Goal: Check status: Check status

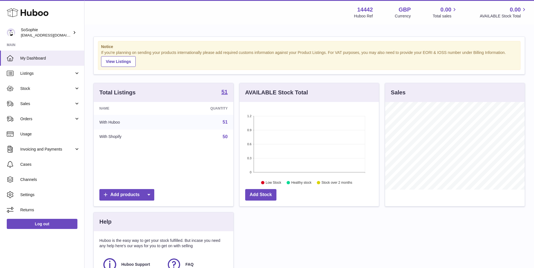
scroll to position [88, 139]
click at [44, 95] on link "Stock" at bounding box center [42, 88] width 84 height 15
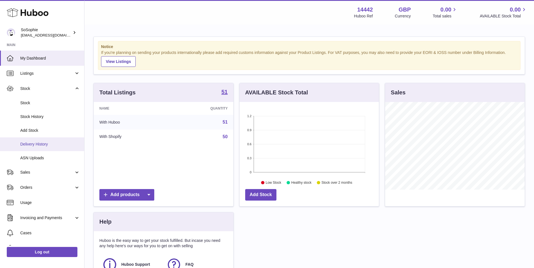
click at [55, 142] on span "Delivery History" at bounding box center [50, 144] width 60 height 5
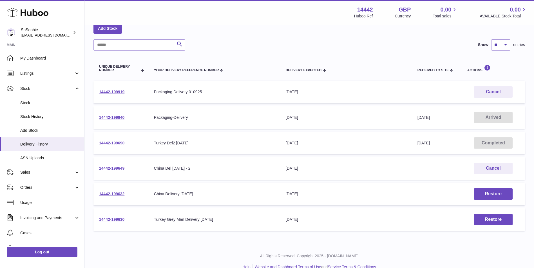
scroll to position [41, 0]
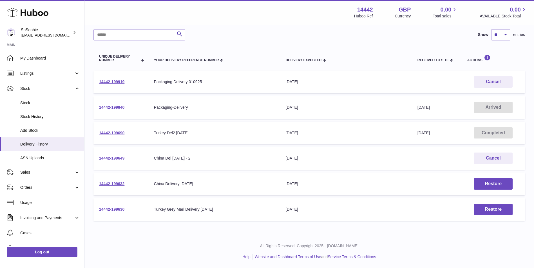
click at [108, 109] on link "14442-199840" at bounding box center [111, 107] width 25 height 5
click at [271, 29] on div "Delivery list Add Stock Search Show ** ** ** *** entries Unique Delivery Number…" at bounding box center [308, 110] width 449 height 251
click at [119, 134] on link "14442-199690" at bounding box center [111, 133] width 25 height 5
click at [111, 109] on link "14442-199840" at bounding box center [111, 107] width 25 height 5
drag, startPoint x: 129, startPoint y: 131, endPoint x: 97, endPoint y: 133, distance: 31.8
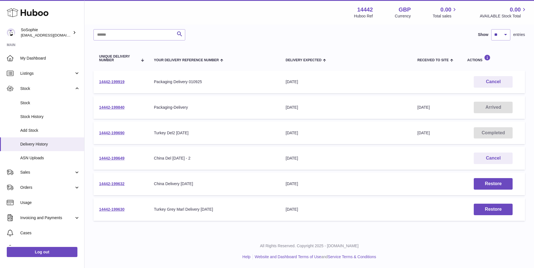
click at [97, 133] on td "14442-199690" at bounding box center [120, 133] width 55 height 23
copy link "14442-199690"
drag, startPoint x: 129, startPoint y: 109, endPoint x: 99, endPoint y: 112, distance: 29.8
click at [99, 112] on td "14442-199840" at bounding box center [120, 107] width 55 height 23
copy link "14442-199840"
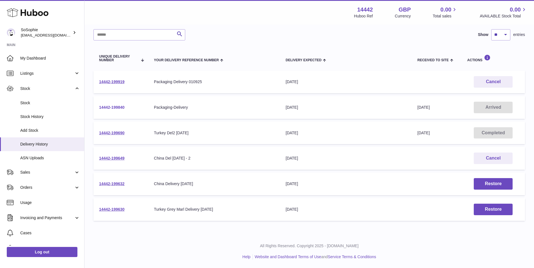
click at [111, 106] on link "14442-199840" at bounding box center [111, 107] width 25 height 5
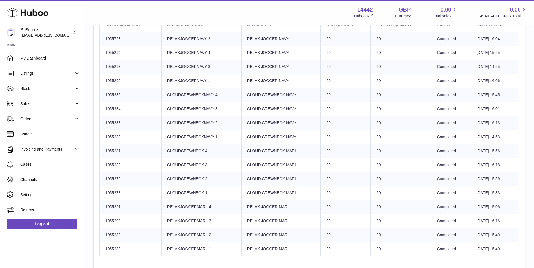
scroll to position [234, 0]
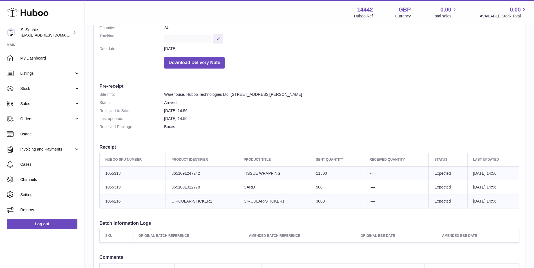
scroll to position [141, 0]
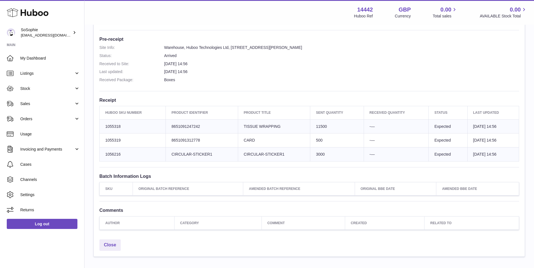
drag, startPoint x: 137, startPoint y: 127, endPoint x: 103, endPoint y: 129, distance: 34.7
click at [103, 129] on td "Huboo SKU Number 1055318" at bounding box center [133, 127] width 66 height 14
copy td "1055318"
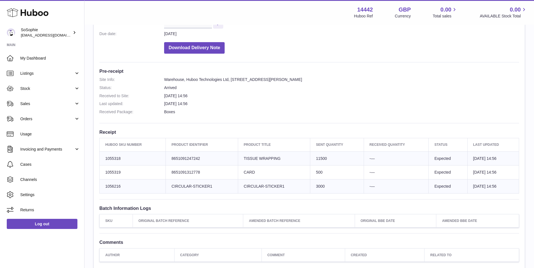
scroll to position [80, 0]
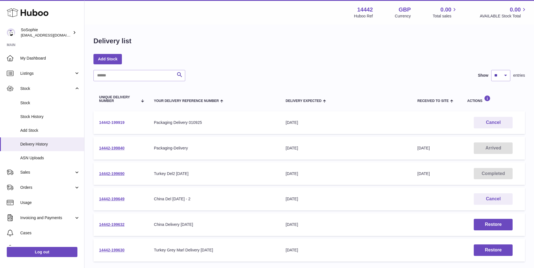
click at [119, 123] on link "14442-199919" at bounding box center [111, 122] width 25 height 5
click at [121, 122] on link "14442-199919" at bounding box center [111, 122] width 25 height 5
click at [117, 148] on link "14442-199840" at bounding box center [111, 148] width 25 height 5
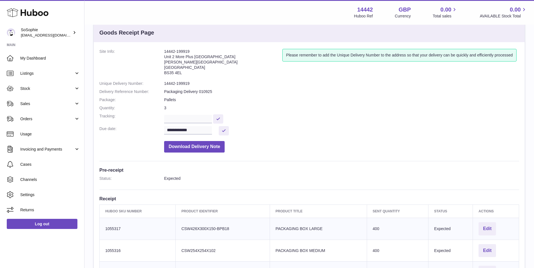
scroll to position [94, 0]
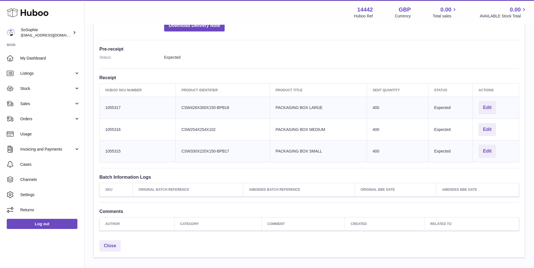
scroll to position [121, 0]
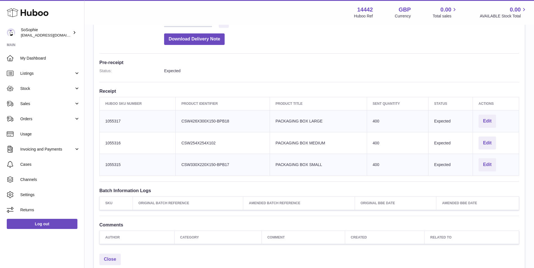
click at [127, 164] on td "Huboo SKU Number 1055315" at bounding box center [138, 165] width 76 height 22
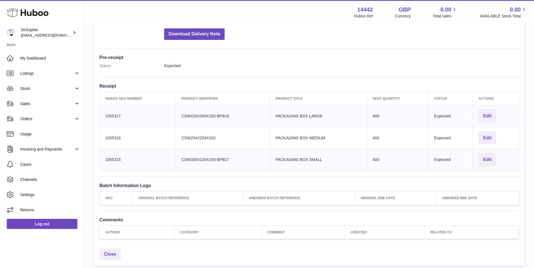
scroll to position [168, 0]
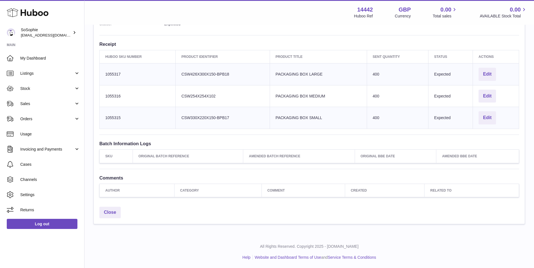
drag, startPoint x: 133, startPoint y: 116, endPoint x: 104, endPoint y: 120, distance: 29.5
click at [104, 120] on td "Huboo SKU Number 1055315" at bounding box center [138, 118] width 76 height 22
copy td "1055315"
click at [181, 115] on td "Client Identifier CSW330X220X150-BPB17" at bounding box center [223, 118] width 94 height 22
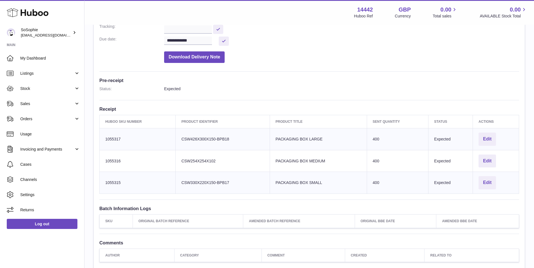
scroll to position [75, 0]
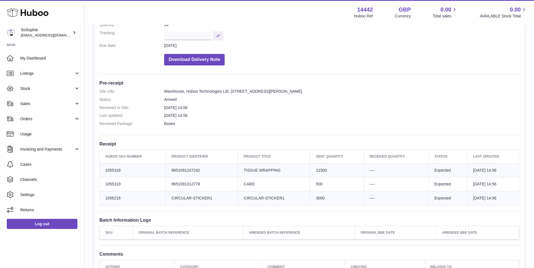
scroll to position [141, 0]
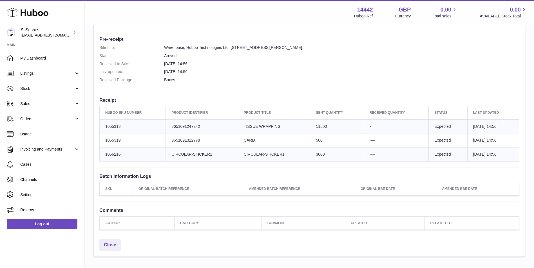
drag, startPoint x: 142, startPoint y: 124, endPoint x: 100, endPoint y: 125, distance: 42.5
click at [100, 125] on td "Huboo SKU Number 1055318" at bounding box center [133, 127] width 66 height 14
copy td "1055318"
click at [319, 16] on div "Menu Huboo 14442 Huboo Ref GBP Currency 0.00 Total sales 0.00 AVAILABLE Stock T…" at bounding box center [309, 12] width 436 height 13
click at [440, 80] on dd "Boxes" at bounding box center [341, 79] width 355 height 5
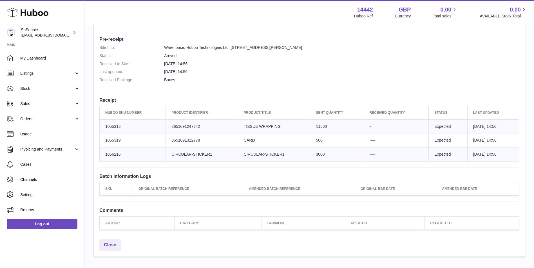
drag, startPoint x: 106, startPoint y: 158, endPoint x: 107, endPoint y: 154, distance: 4.7
click at [107, 154] on td "Huboo SKU Number 1056216" at bounding box center [133, 155] width 66 height 14
drag, startPoint x: 111, startPoint y: 153, endPoint x: 104, endPoint y: 159, distance: 9.3
click at [104, 159] on td "Huboo SKU Number 1056216" at bounding box center [133, 155] width 66 height 14
copy td "1056216"
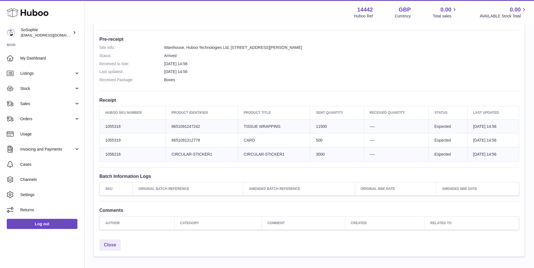
click at [154, 142] on td "Huboo SKU Number 1055319" at bounding box center [133, 141] width 66 height 14
drag, startPoint x: 106, startPoint y: 139, endPoint x: 103, endPoint y: 141, distance: 3.5
click at [103, 141] on td "Huboo SKU Number 1055319" at bounding box center [133, 141] width 66 height 14
copy td "1055319"
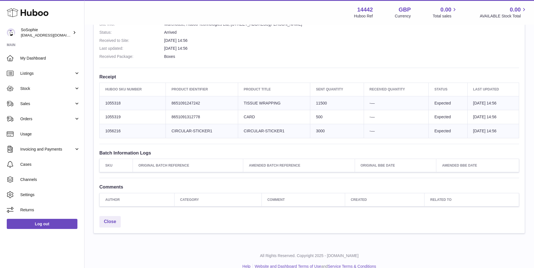
scroll to position [173, 0]
